Goal: Task Accomplishment & Management: Use online tool/utility

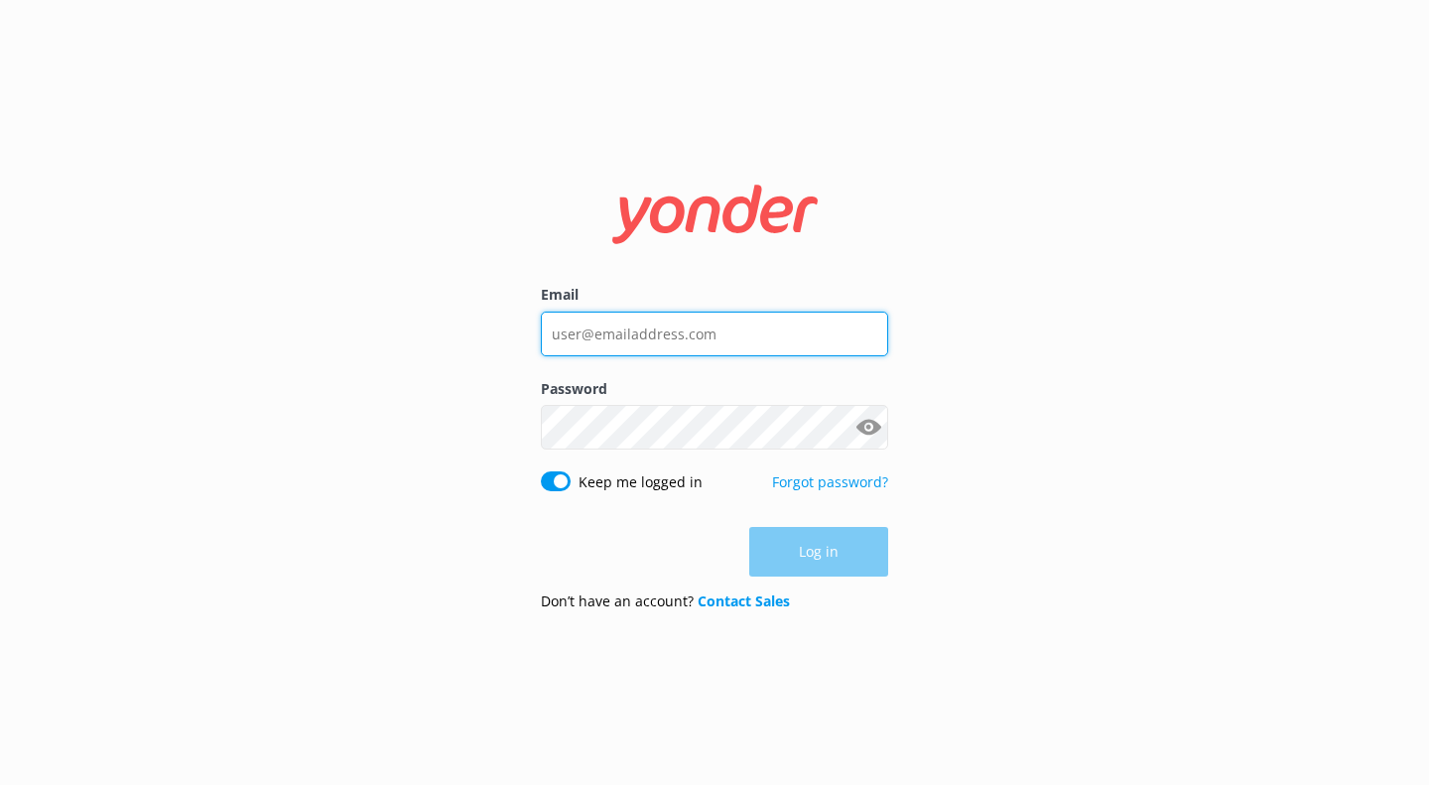
type input "[EMAIL_ADDRESS][DOMAIN_NAME]"
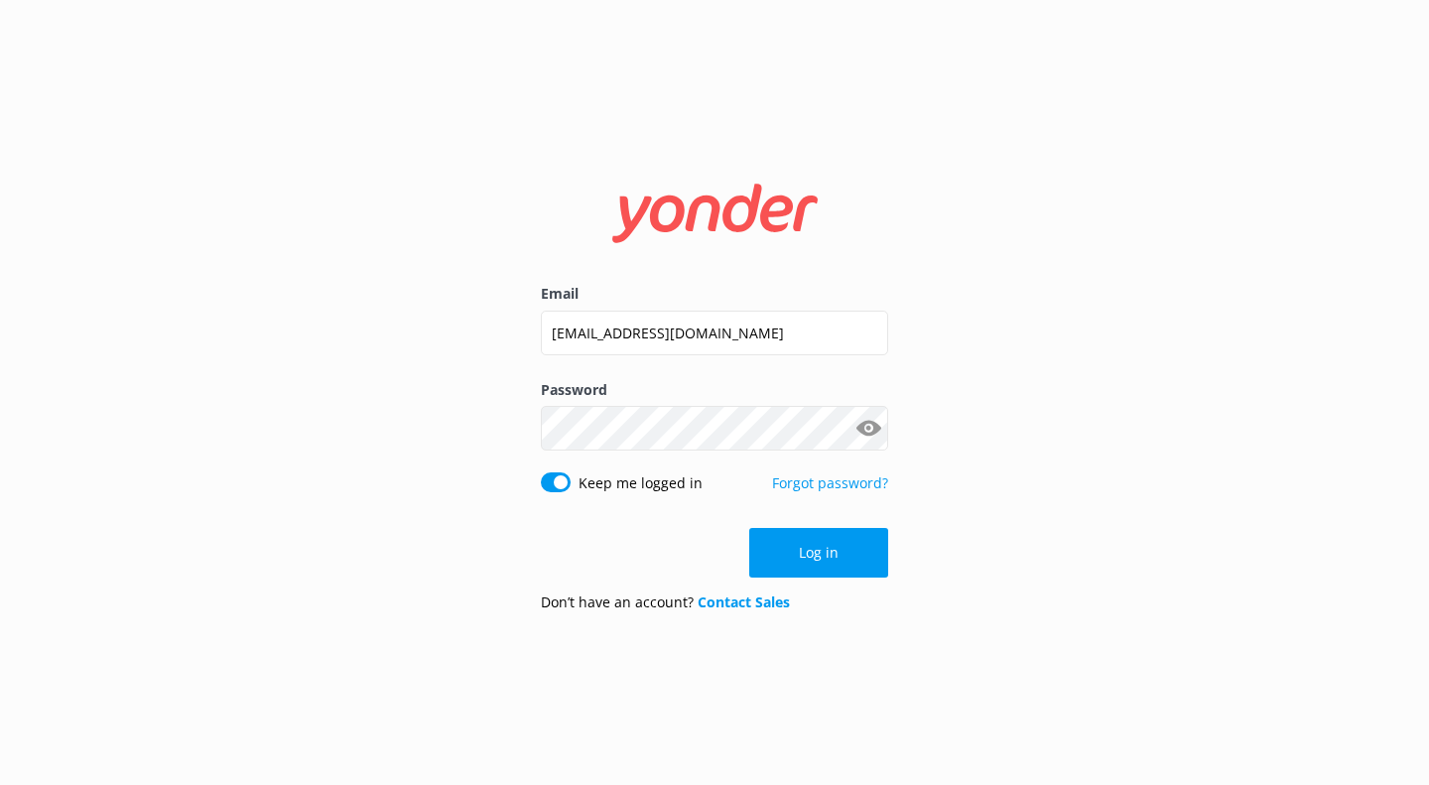
click at [863, 549] on button "Log in" at bounding box center [818, 553] width 139 height 50
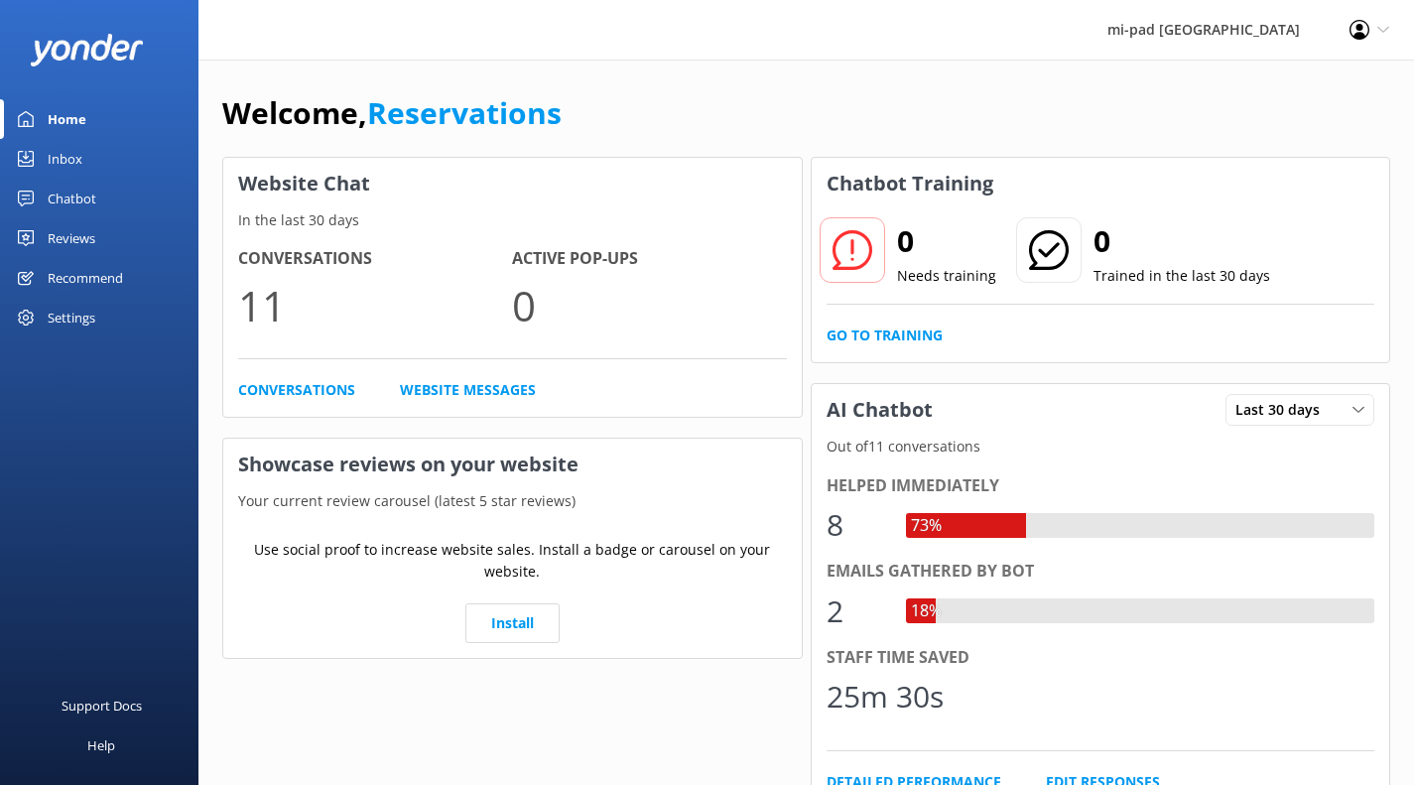
click at [92, 156] on link "Inbox" at bounding box center [99, 159] width 198 height 40
